Goal: Complete application form: Complete application form

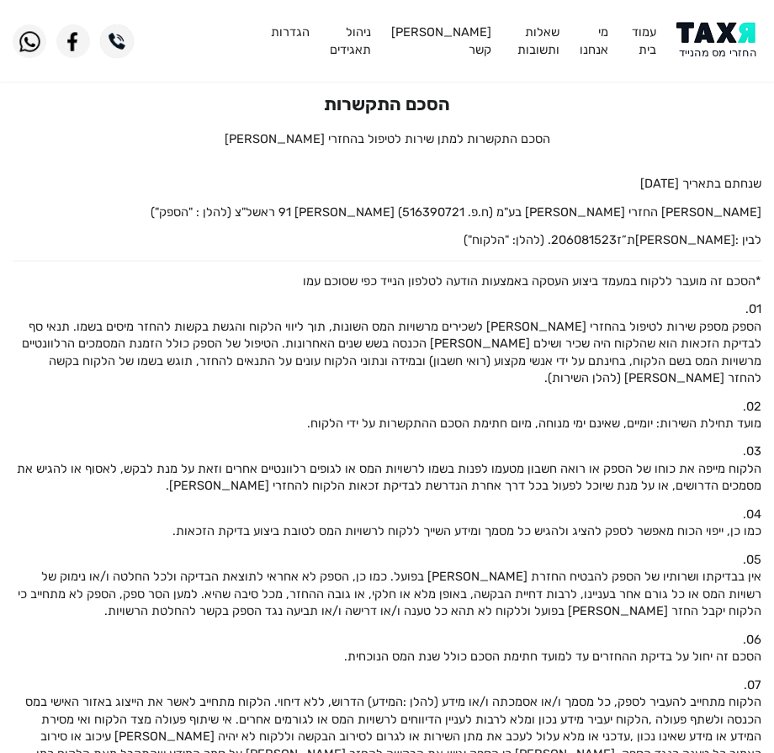
click at [739, 21] on header "עמוד בית מי אנחנו שאלות ותשובות [PERSON_NAME] קשר ניהול תאגידים הגדרות" at bounding box center [387, 41] width 774 height 82
click at [731, 29] on img at bounding box center [718, 41] width 85 height 38
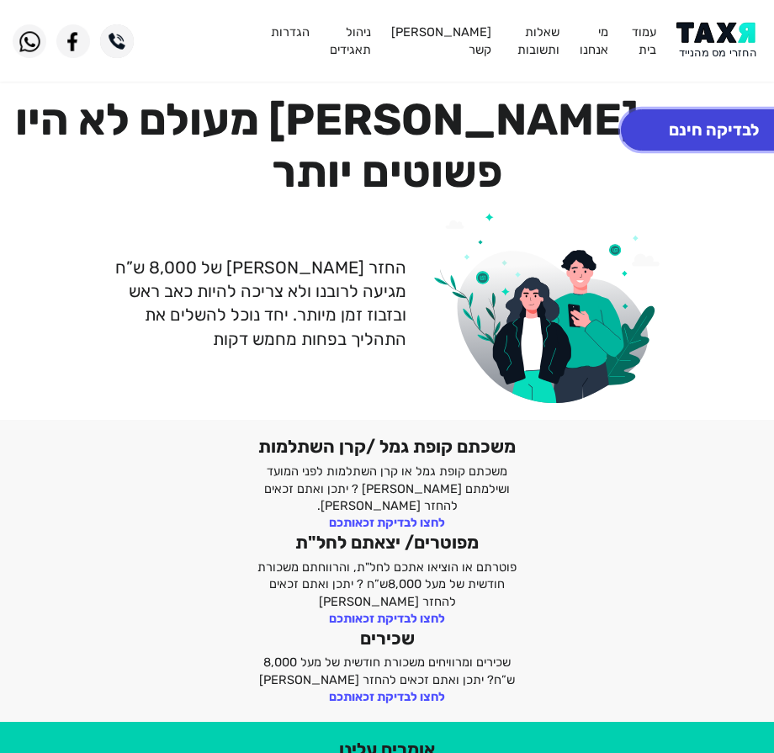
click at [659, 129] on button "לבדיקה חינם" at bounding box center [714, 129] width 186 height 41
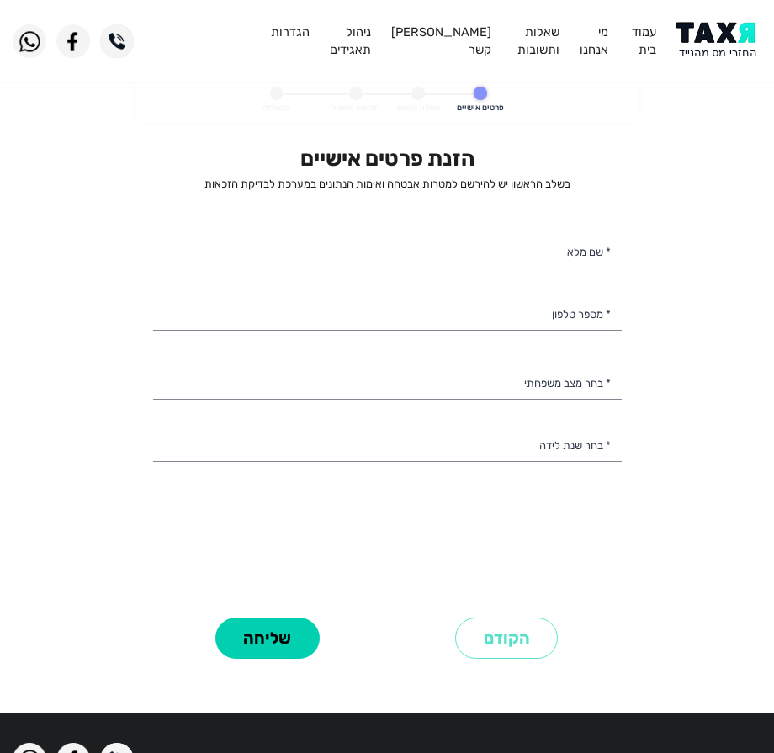
select select
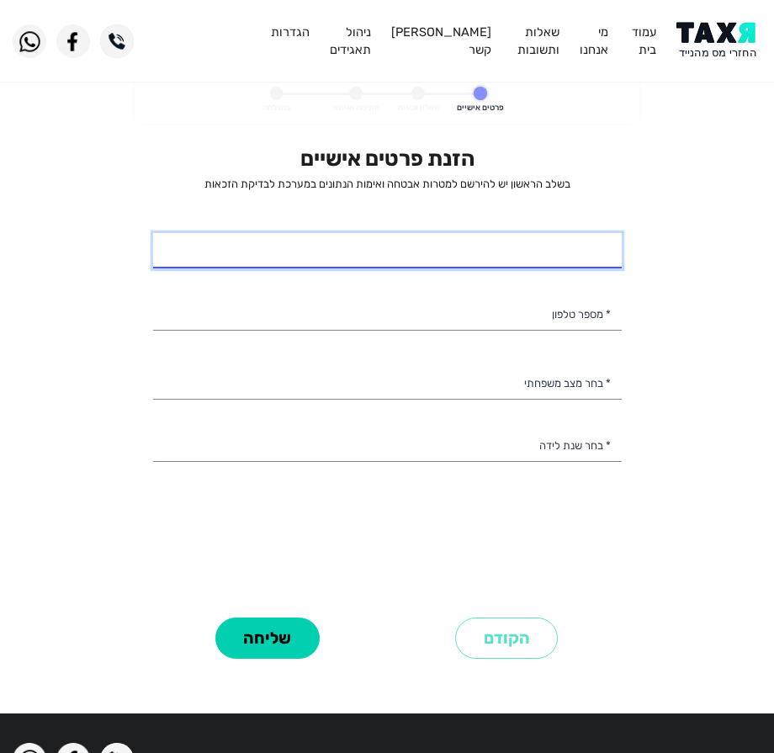
click at [531, 266] on input "* שם מלא" at bounding box center [387, 250] width 468 height 35
type input "א"
type input "ורה אליגולשוילי"
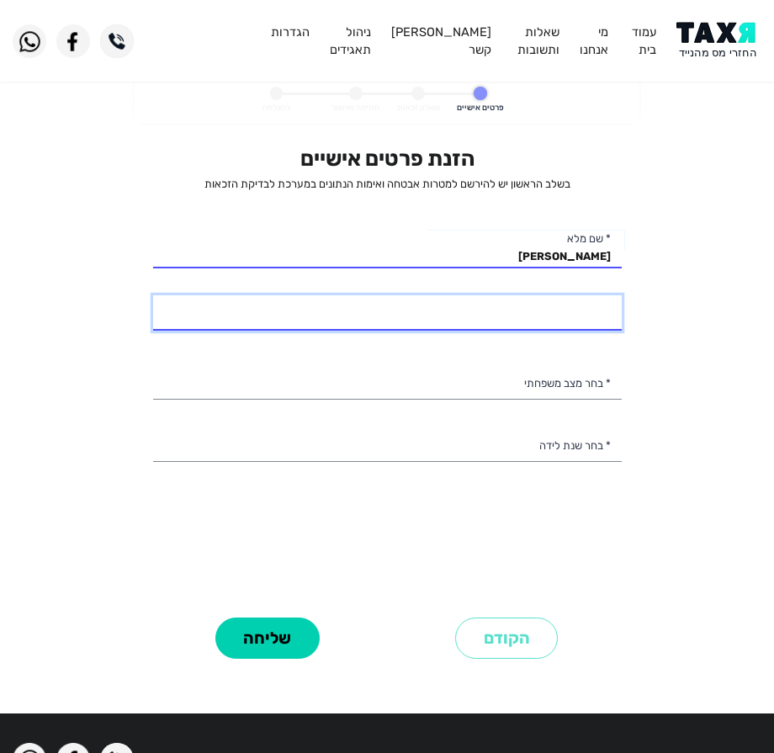
click at [525, 322] on input "* מספר טלפון" at bounding box center [387, 312] width 468 height 35
type input "053-2816574"
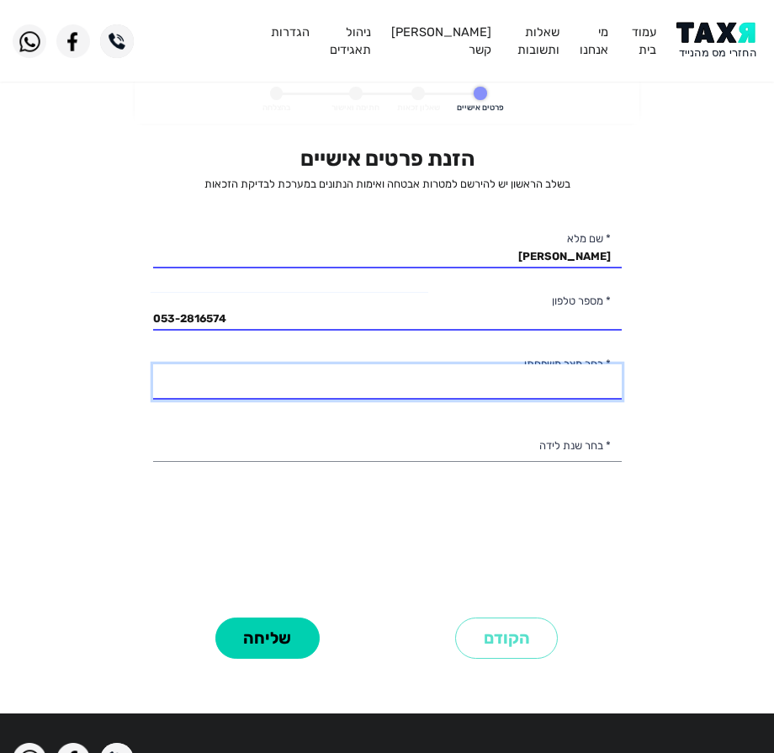
drag, startPoint x: 496, startPoint y: 380, endPoint x: 495, endPoint y: 393, distance: 13.5
click at [496, 380] on select "רווק/ה נשוי/אה גרוש/ה אלמן/נה" at bounding box center [387, 381] width 468 height 35
select select "2: Married"
click at [153, 364] on select "רווק/ה נשוי/אה גרוש/ה אלמן/נה" at bounding box center [387, 381] width 468 height 35
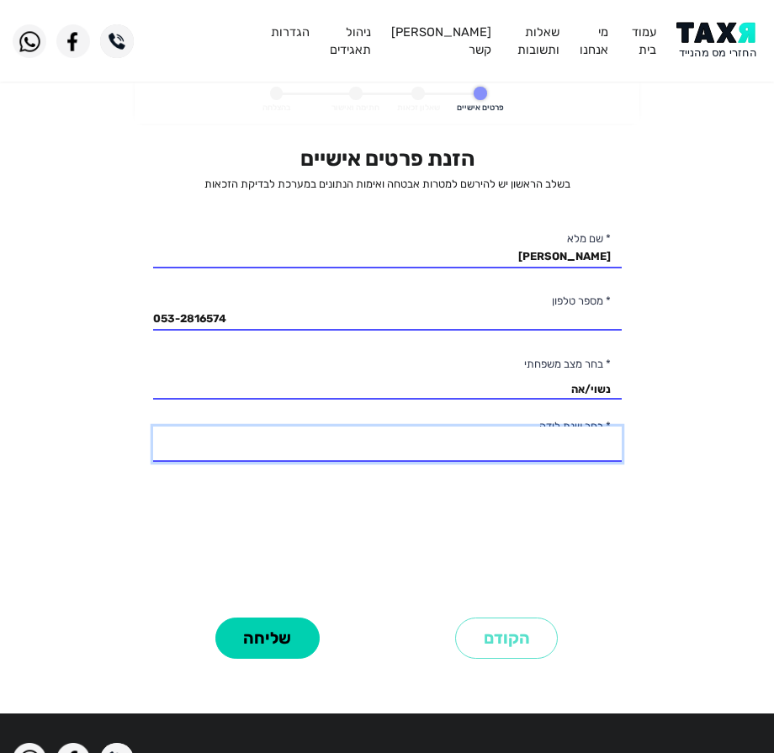
click at [498, 439] on select "2003 2002 2001 2000 1999 1998 1997 1996 1995 1994 1993 1992 1991 1990 1989 1988…" at bounding box center [387, 443] width 468 height 35
select select "31: 1973"
click at [153, 426] on select "2003 2002 2001 2000 1999 1998 1997 1996 1995 1994 1993 1992 1991 1990 1989 1988…" at bounding box center [387, 443] width 468 height 35
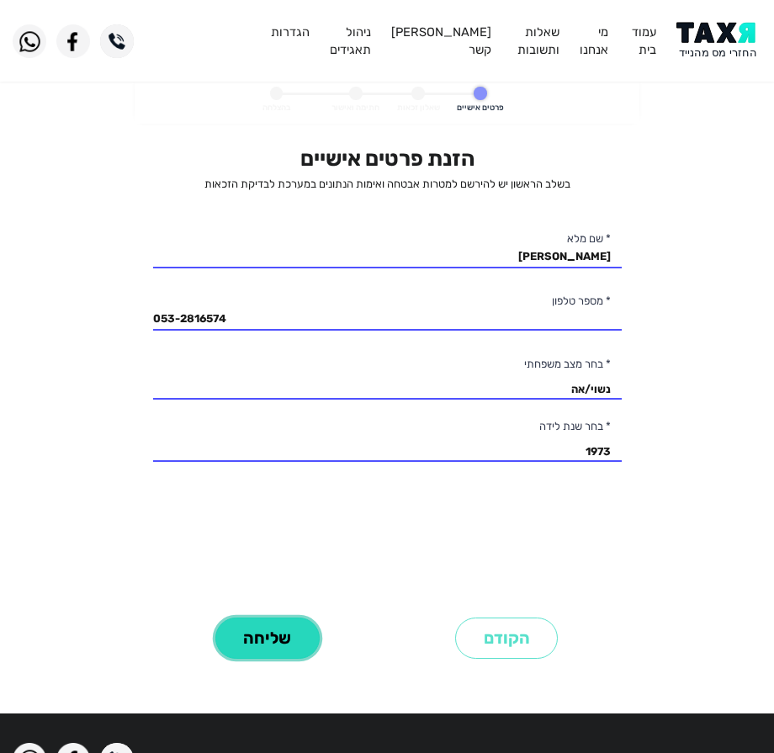
click at [288, 637] on button "שליחה" at bounding box center [267, 637] width 104 height 41
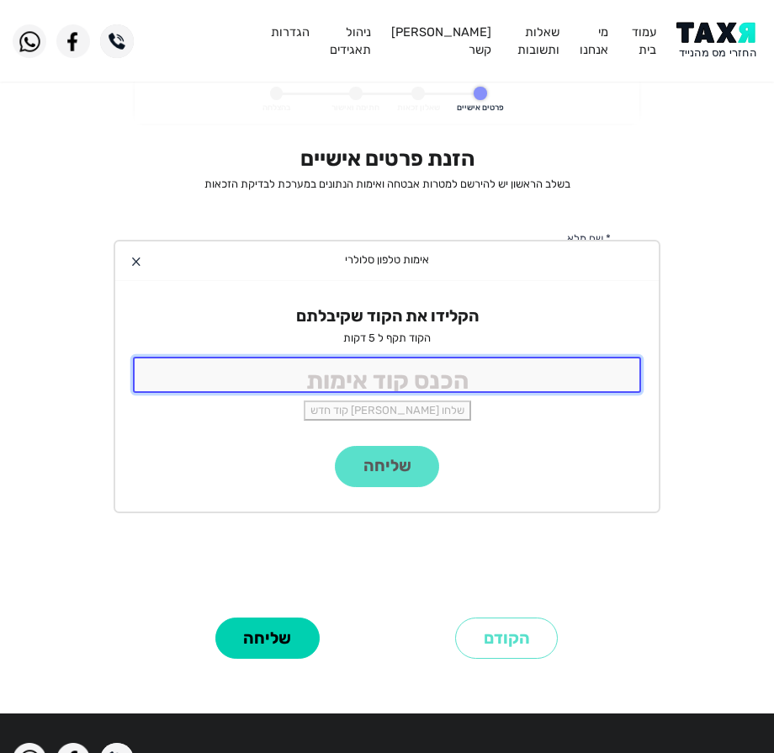
click at [467, 372] on input "tel" at bounding box center [387, 374] width 508 height 36
type input "9988"
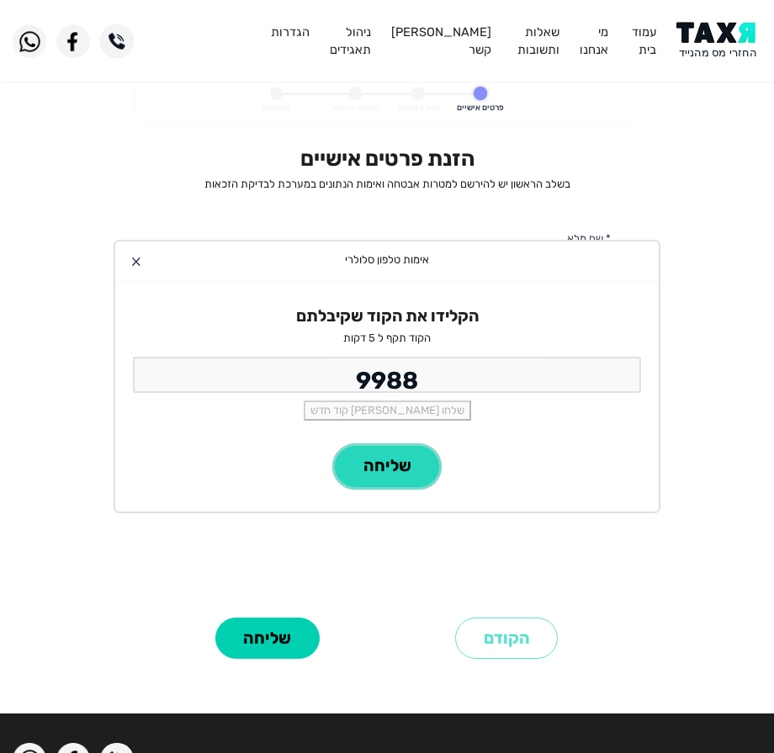
click at [382, 454] on button "שליחה" at bounding box center [387, 466] width 104 height 41
